Goal: Transaction & Acquisition: Purchase product/service

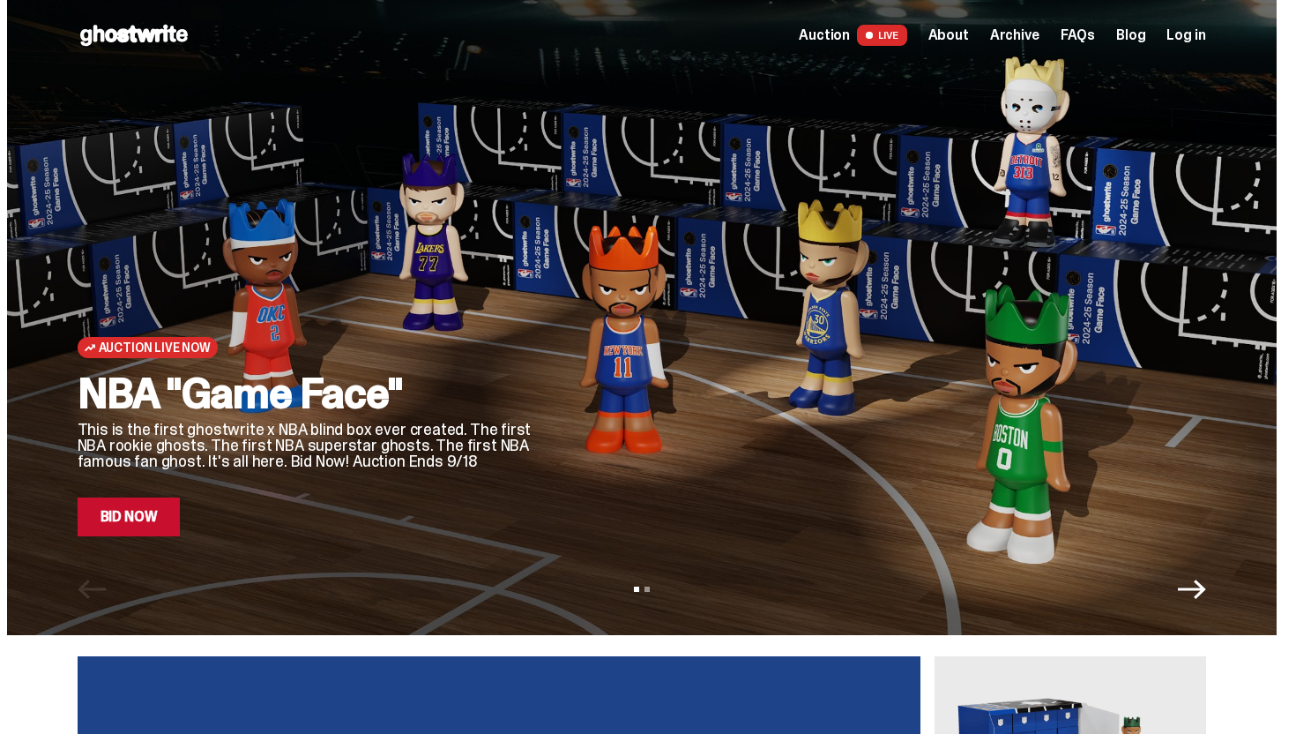
click at [136, 523] on link "Bid Now" at bounding box center [129, 516] width 103 height 39
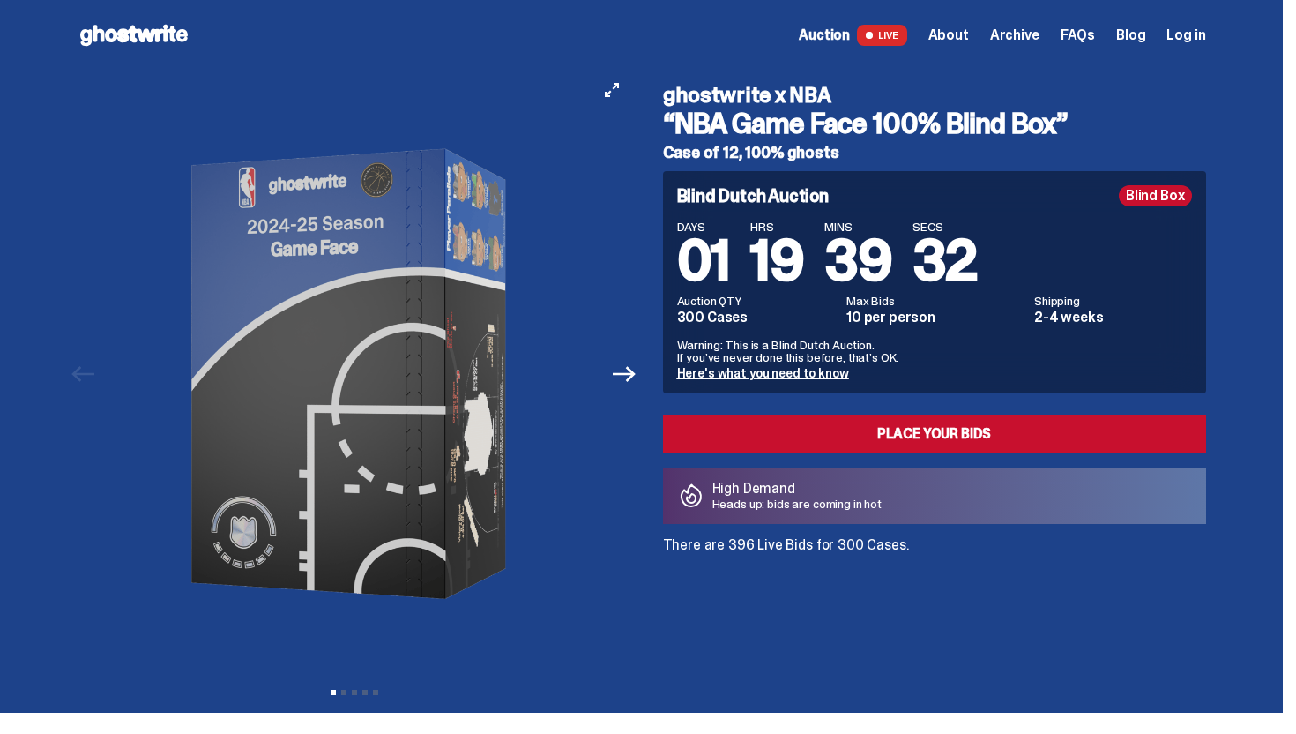
click at [616, 375] on button "Next" at bounding box center [625, 373] width 39 height 39
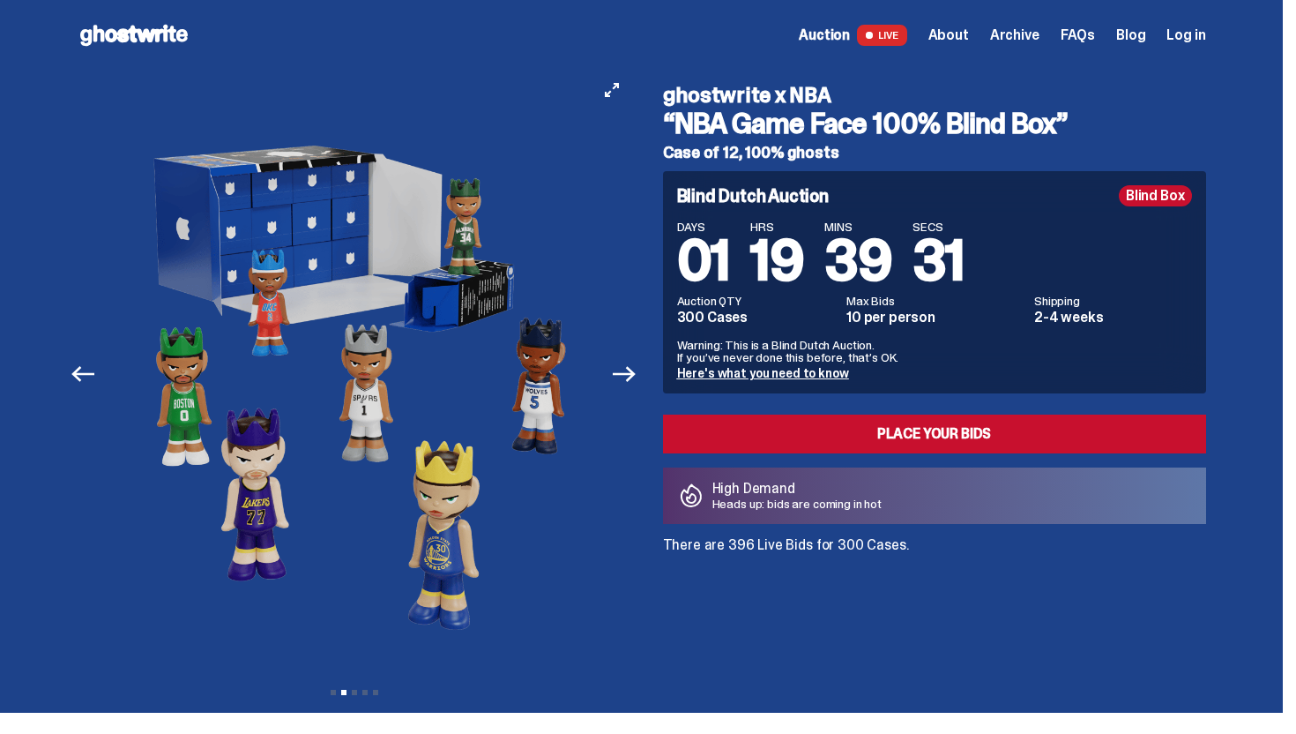
click at [616, 375] on button "Next" at bounding box center [625, 373] width 39 height 39
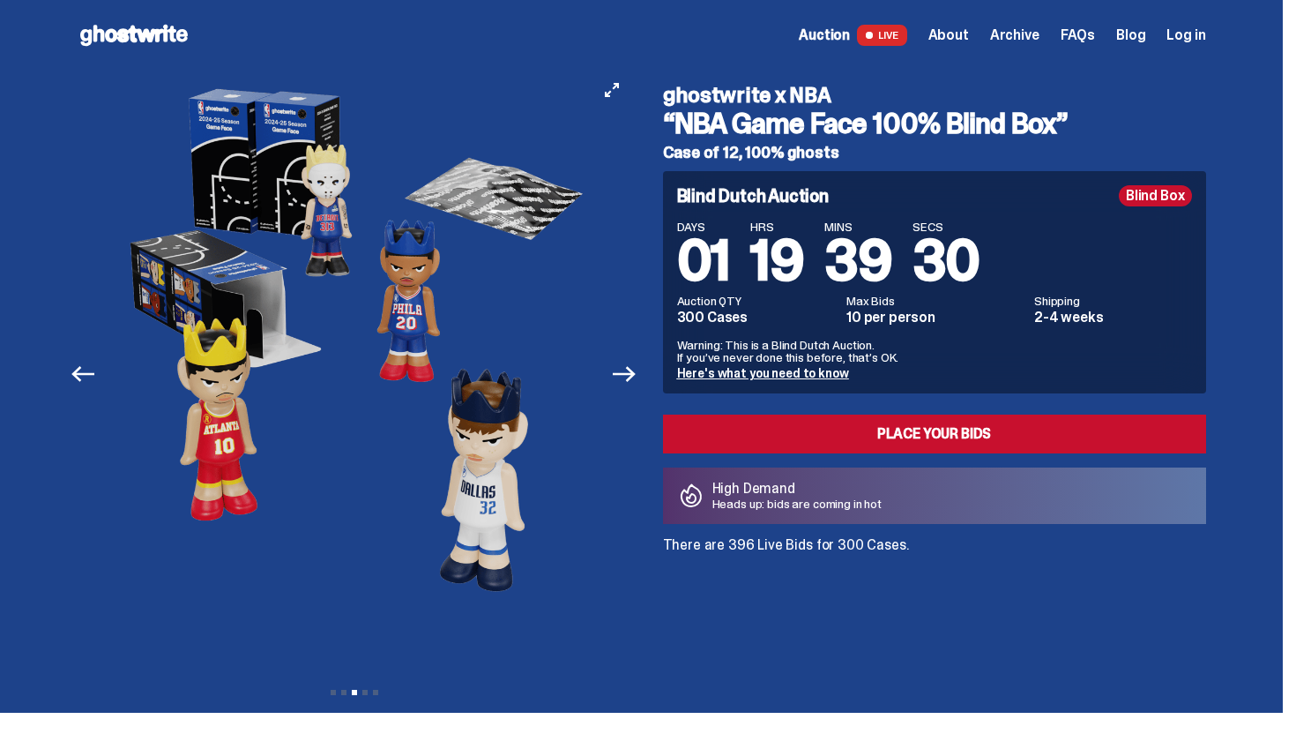
click at [616, 375] on button "Next" at bounding box center [625, 373] width 39 height 39
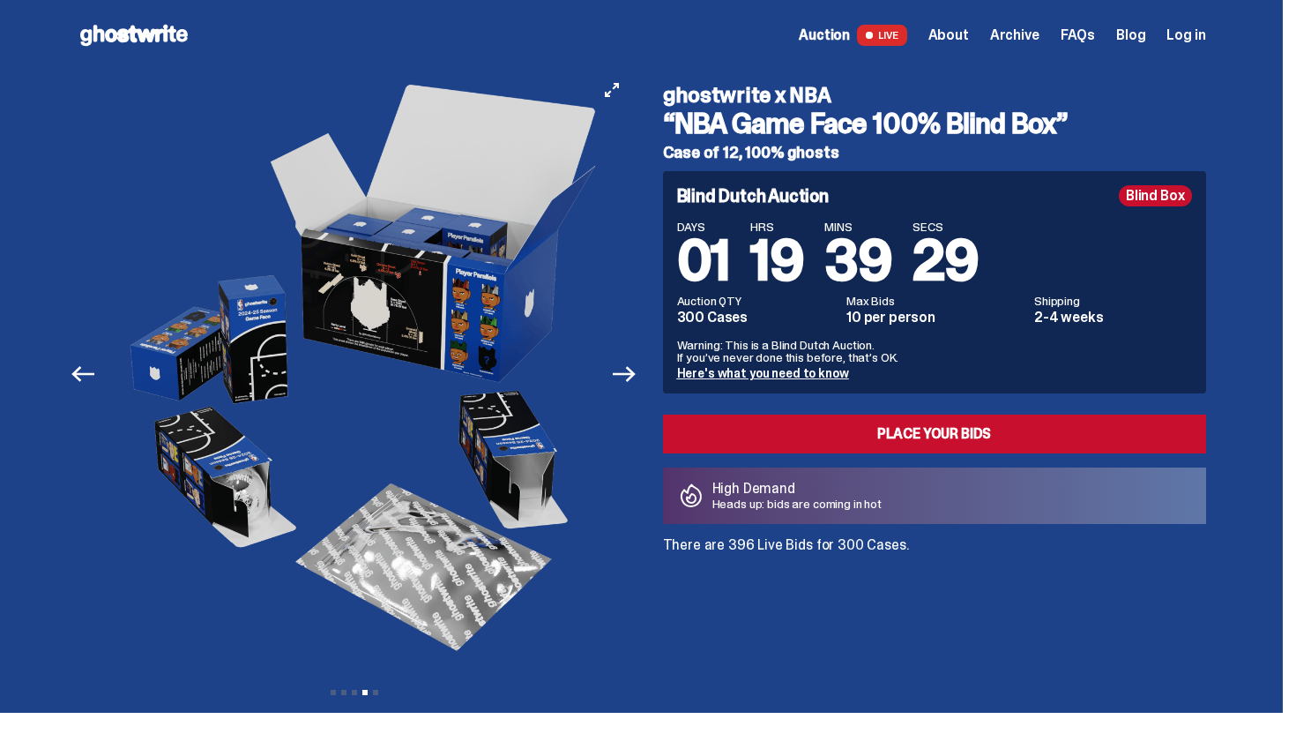
click at [616, 375] on button "Next" at bounding box center [625, 373] width 39 height 39
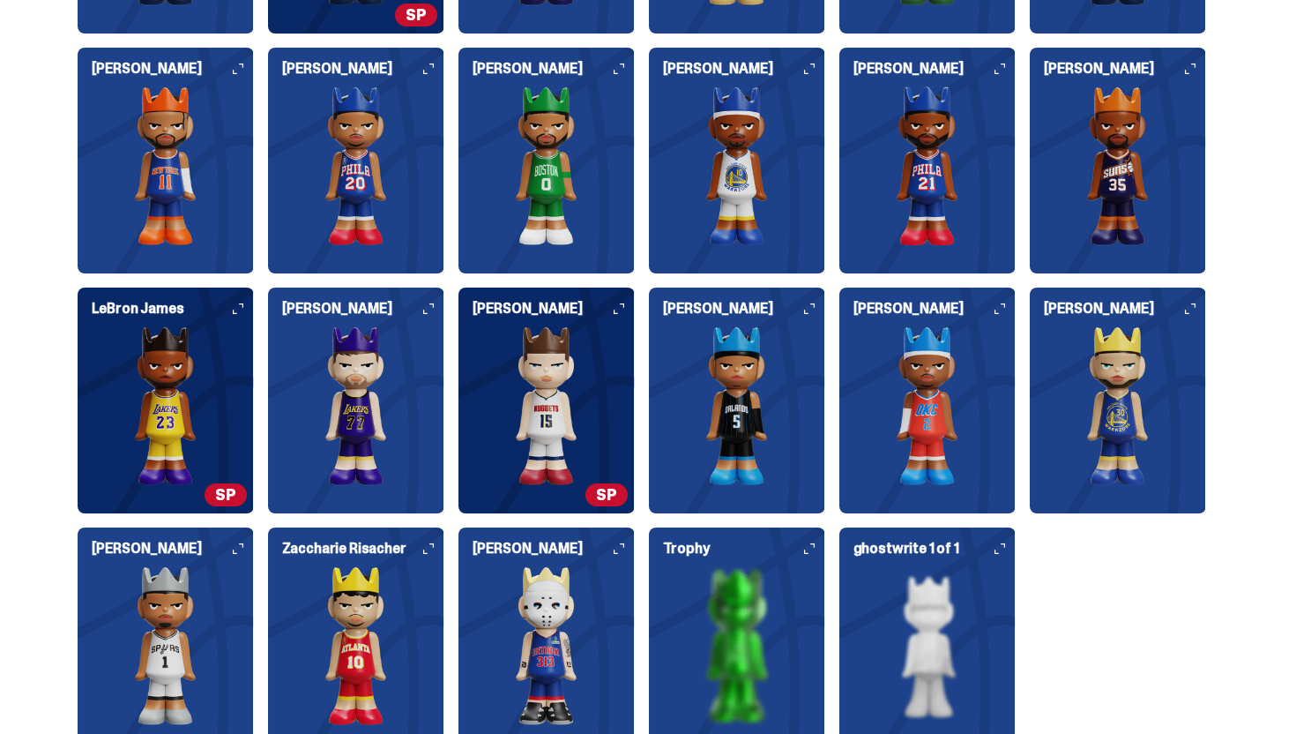
scroll to position [2123, 0]
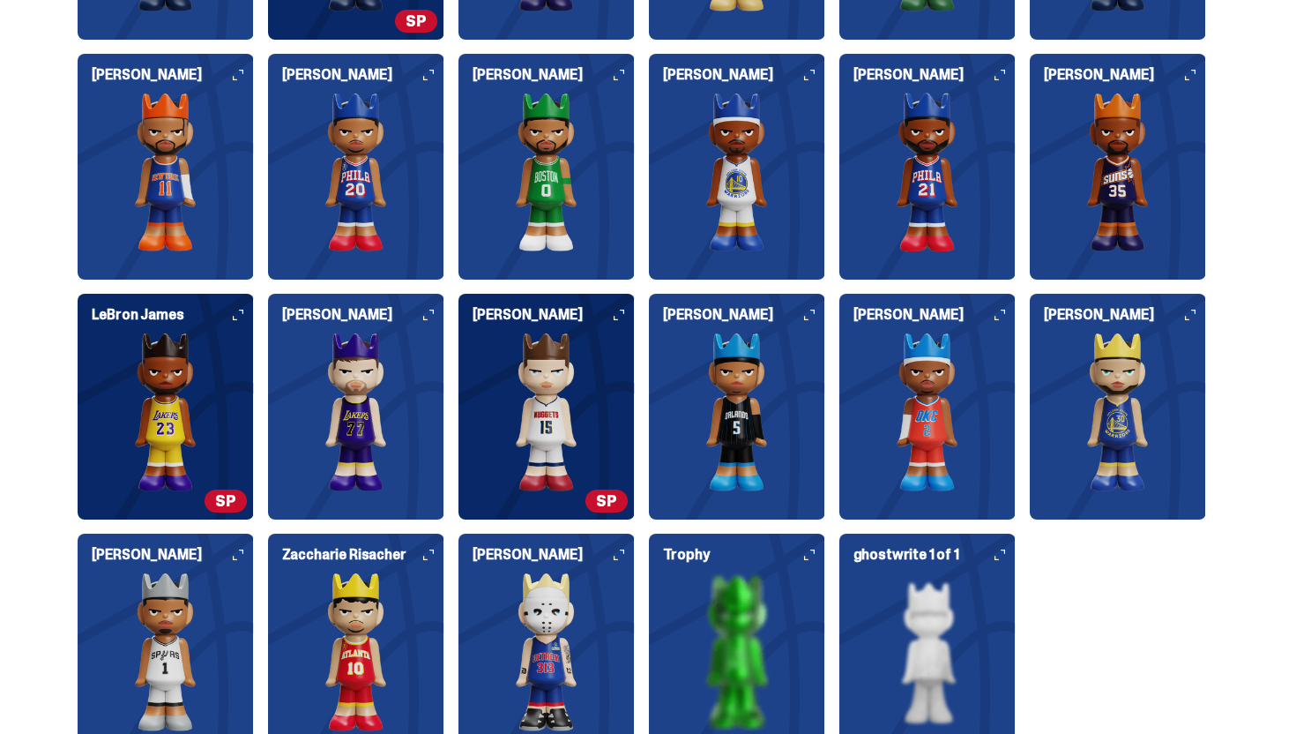
click at [228, 494] on span "SP" at bounding box center [226, 500] width 42 height 23
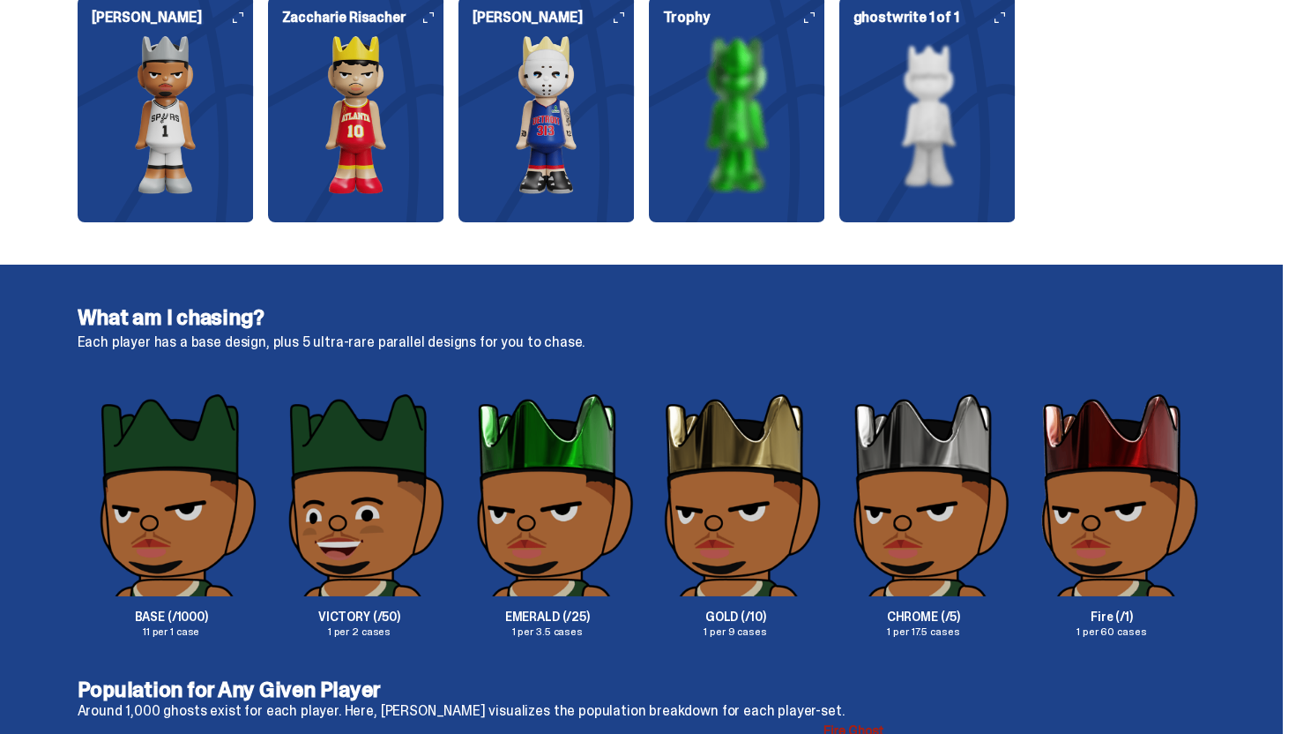
scroll to position [2660, 0]
